Goal: Navigation & Orientation: Find specific page/section

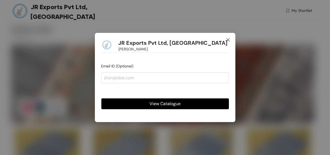
click at [140, 41] on icon "close" at bounding box center [227, 39] width 3 height 3
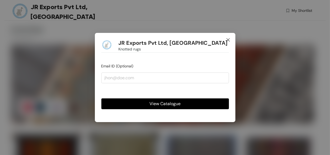
click at [140, 37] on span "Close" at bounding box center [228, 40] width 15 height 15
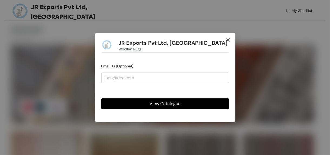
click at [140, 40] on icon "close" at bounding box center [228, 40] width 4 height 4
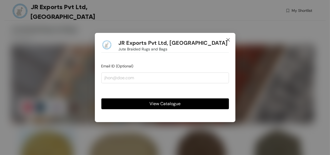
click at [140, 41] on icon "close" at bounding box center [227, 39] width 3 height 3
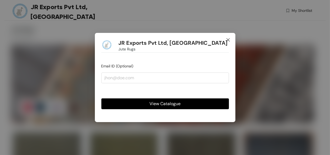
click at [140, 38] on icon "close" at bounding box center [228, 40] width 4 height 4
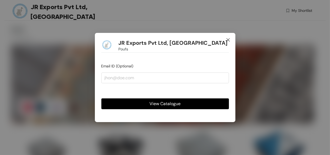
click at [140, 40] on icon "close" at bounding box center [228, 40] width 4 height 4
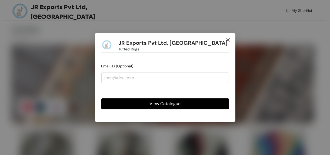
click at [140, 40] on icon "close" at bounding box center [228, 40] width 4 height 4
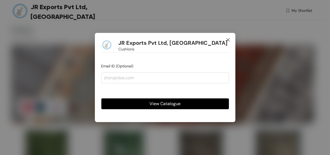
click at [140, 39] on icon "close" at bounding box center [227, 39] width 3 height 3
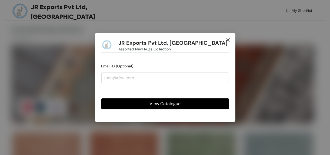
click at [140, 41] on icon "close" at bounding box center [227, 39] width 3 height 3
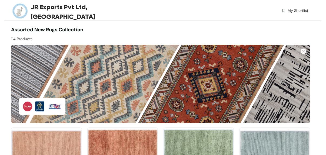
click at [140, 34] on div at bounding box center [236, 34] width 150 height 16
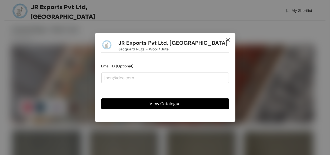
click at [140, 39] on icon "close" at bounding box center [228, 40] width 4 height 4
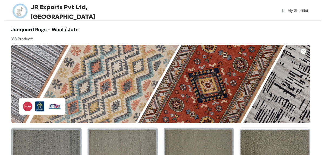
click at [140, 34] on div at bounding box center [236, 34] width 150 height 16
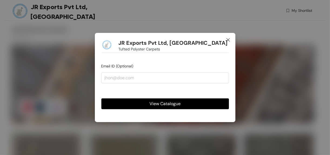
click at [140, 41] on icon "close" at bounding box center [228, 40] width 4 height 4
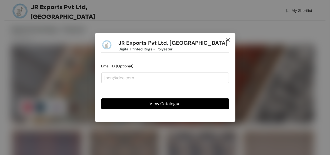
click at [140, 41] on icon "close" at bounding box center [228, 40] width 4 height 4
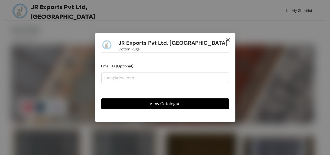
click at [140, 39] on icon "close" at bounding box center [228, 40] width 4 height 4
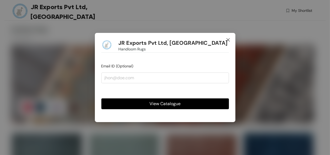
click at [140, 41] on icon "close" at bounding box center [227, 39] width 3 height 3
